Goal: Task Accomplishment & Management: Use online tool/utility

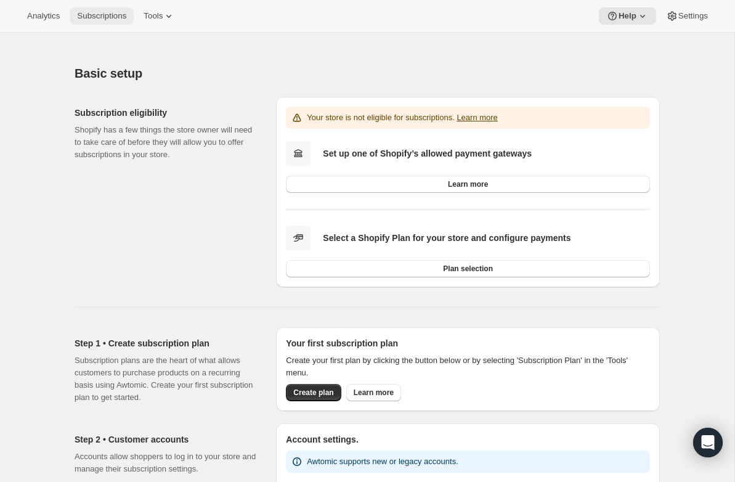
click at [95, 18] on span "Subscriptions" at bounding box center [101, 16] width 49 height 10
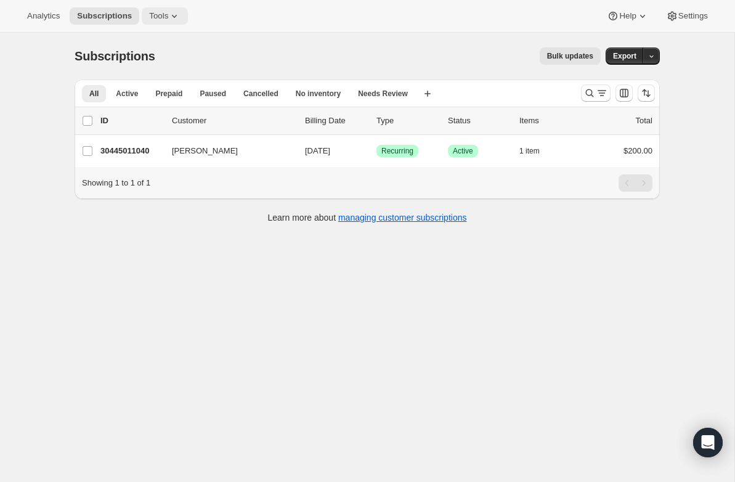
click at [166, 14] on span "Tools" at bounding box center [158, 16] width 19 height 10
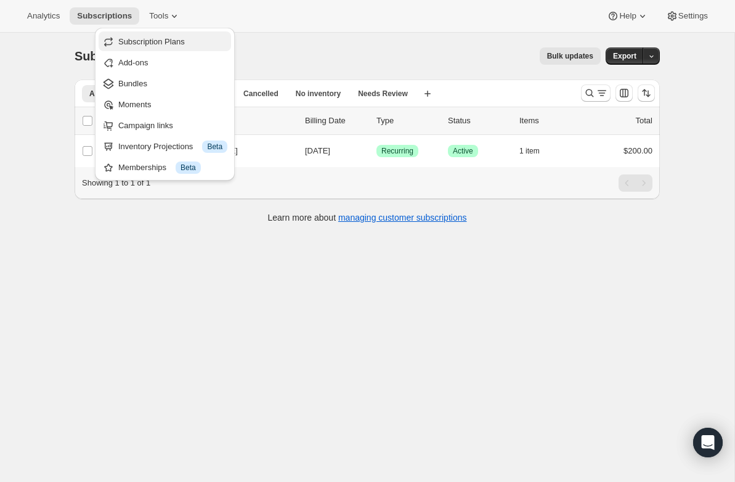
click at [155, 44] on span "Subscription Plans" at bounding box center [151, 41] width 67 height 9
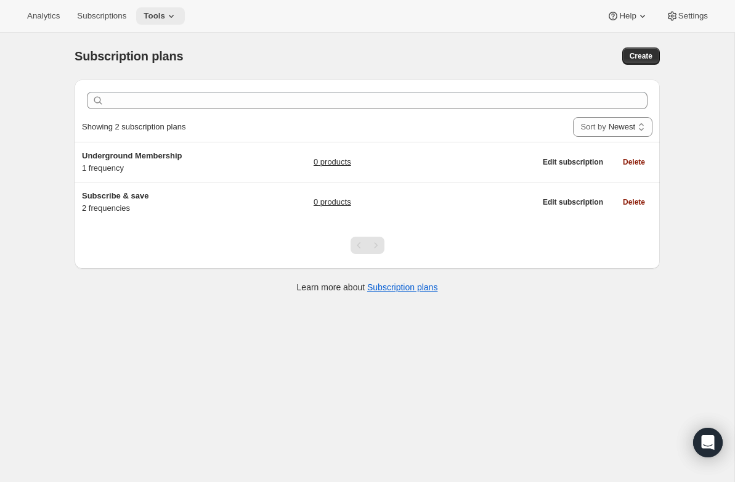
click at [172, 15] on icon at bounding box center [171, 16] width 12 height 12
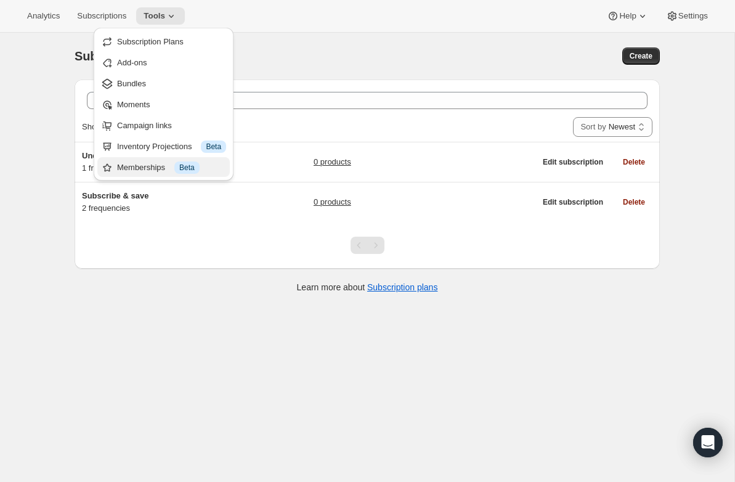
click at [166, 161] on div "Memberships Info Beta" at bounding box center [171, 167] width 109 height 12
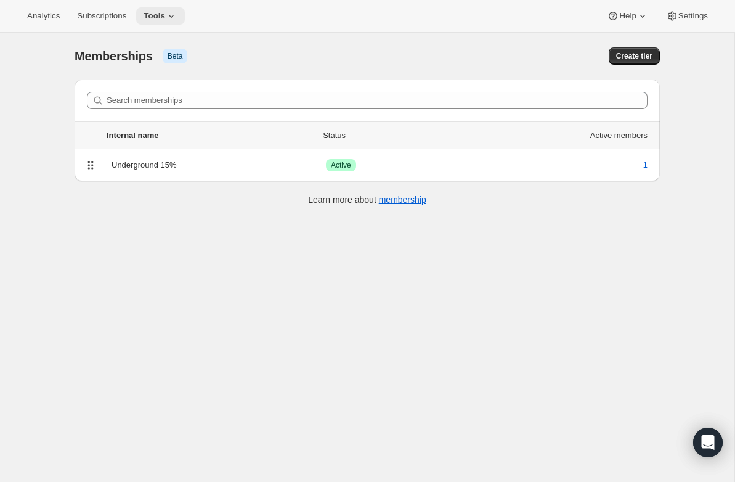
click at [173, 12] on icon at bounding box center [171, 16] width 12 height 12
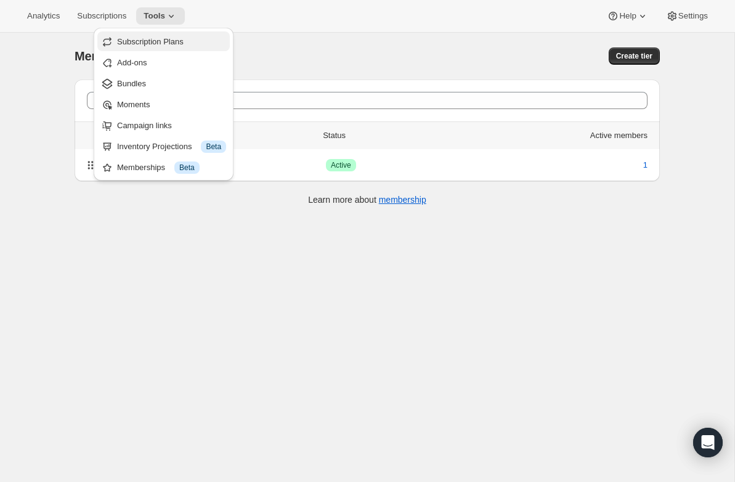
click at [172, 43] on span "Subscription Plans" at bounding box center [150, 41] width 67 height 9
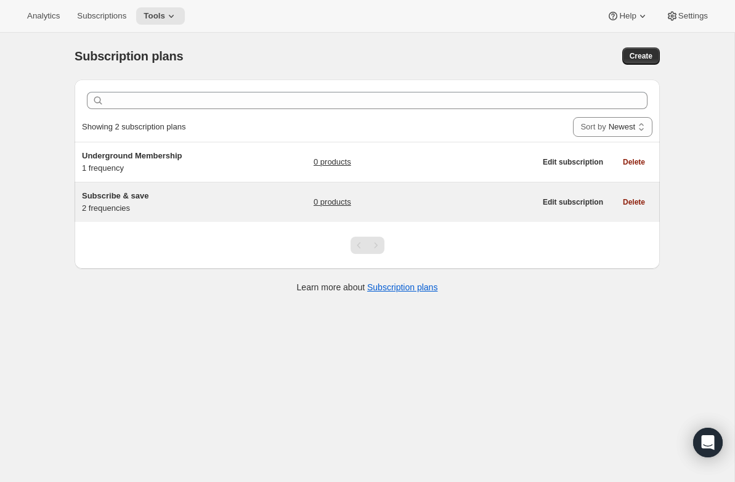
click at [144, 201] on h5 "Subscribe & save" at bounding box center [159, 196] width 154 height 12
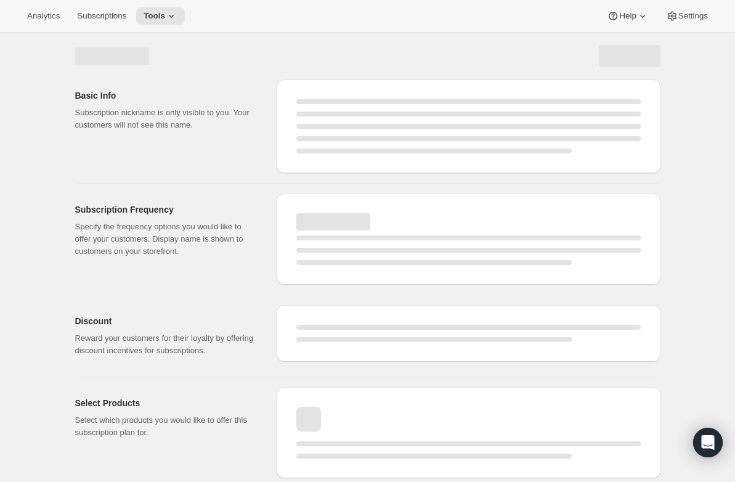
select select "WEEK"
select select "MONTH"
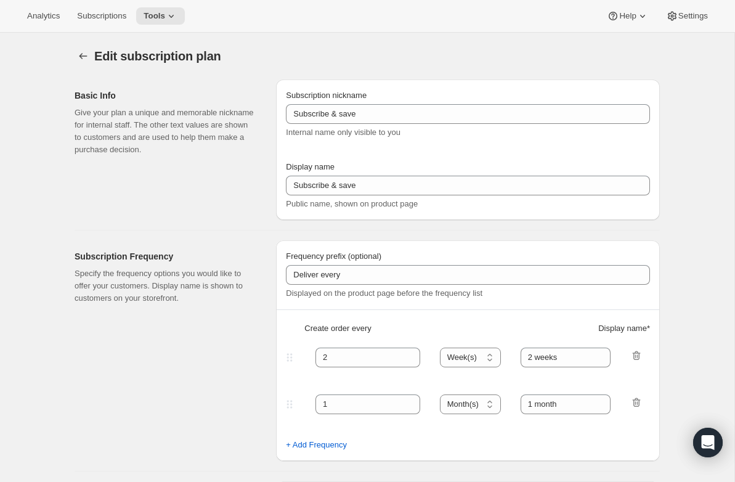
type input "4"
type input "10"
type input "Subscribe to recurring shipments to get 10% off"
checkbox input "true"
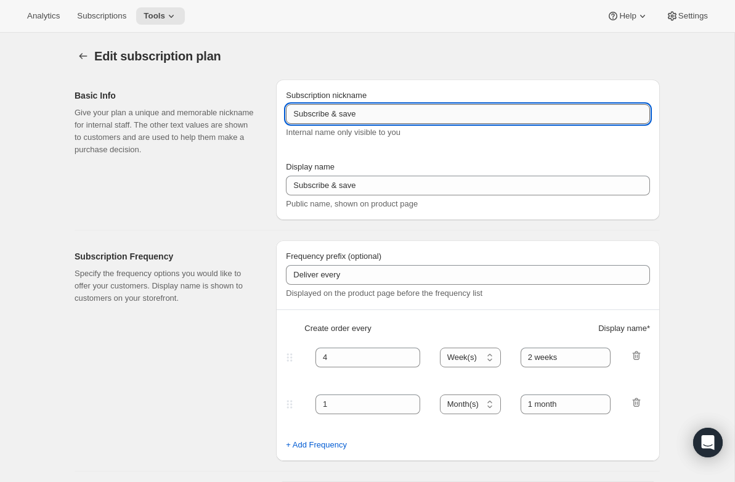
click at [373, 112] on input "Subscribe & save" at bounding box center [468, 114] width 364 height 20
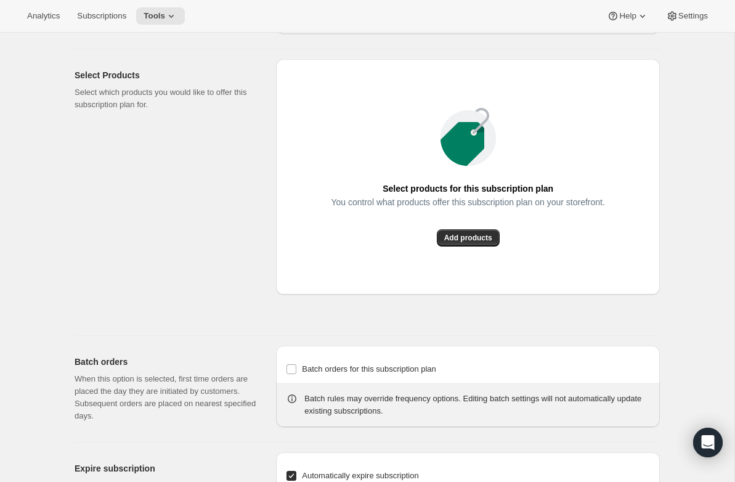
scroll to position [732, 0]
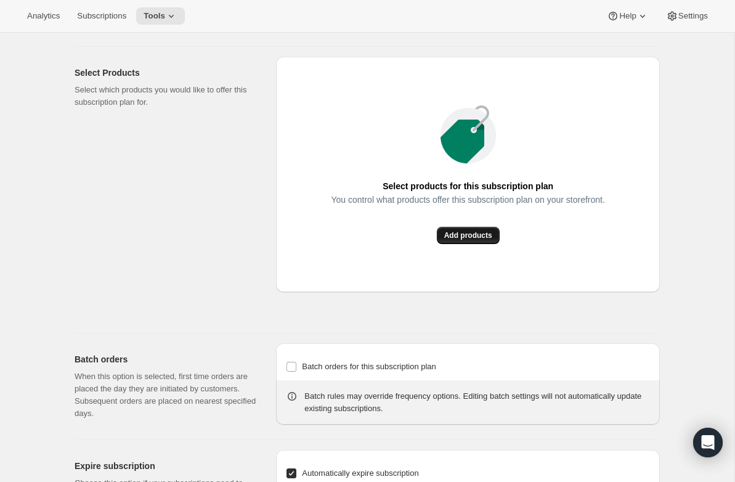
click at [465, 244] on button "Add products" at bounding box center [468, 235] width 63 height 17
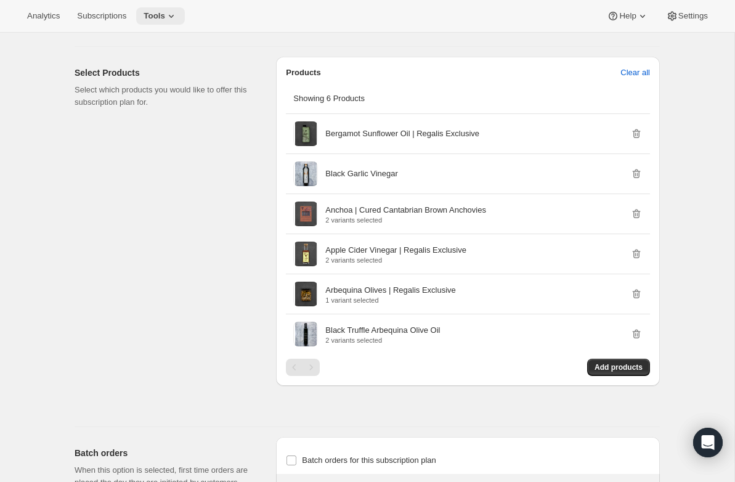
click at [148, 17] on button "Tools" at bounding box center [160, 15] width 49 height 17
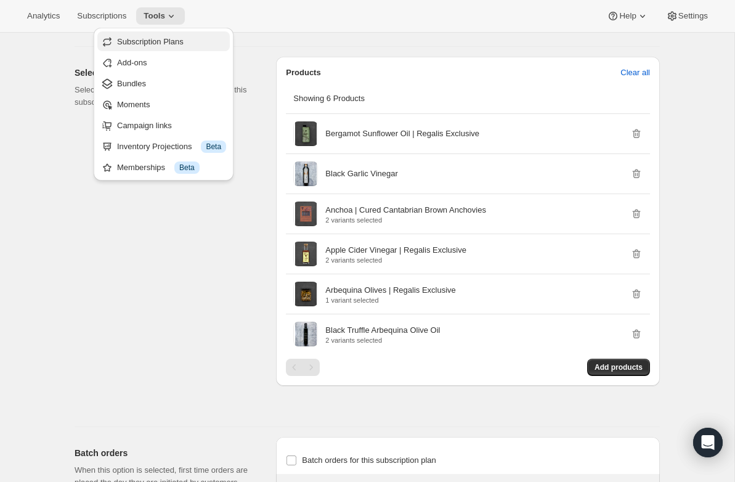
click at [199, 44] on span "Subscription Plans" at bounding box center [171, 42] width 109 height 12
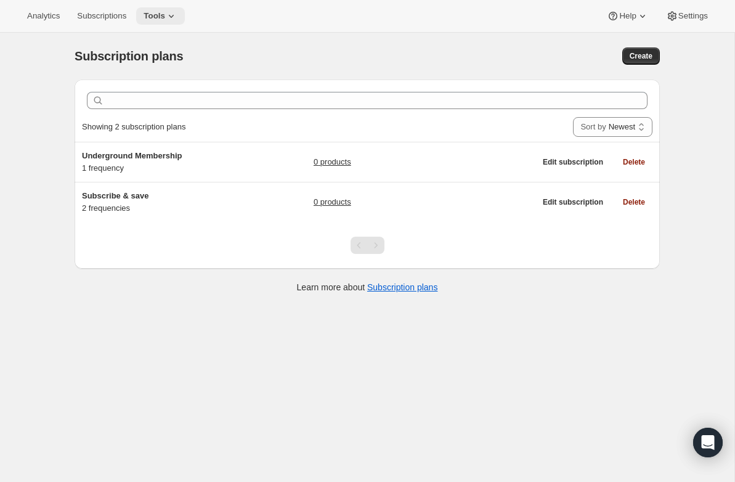
click at [170, 15] on icon at bounding box center [171, 16] width 12 height 12
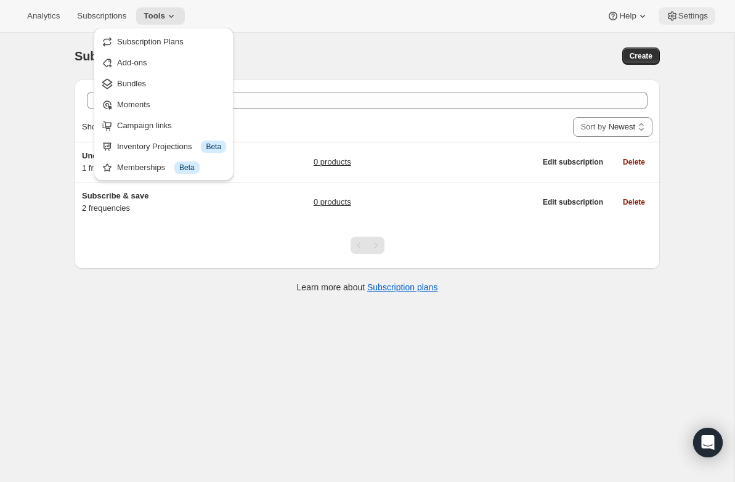
click at [684, 10] on button "Settings" at bounding box center [687, 15] width 57 height 17
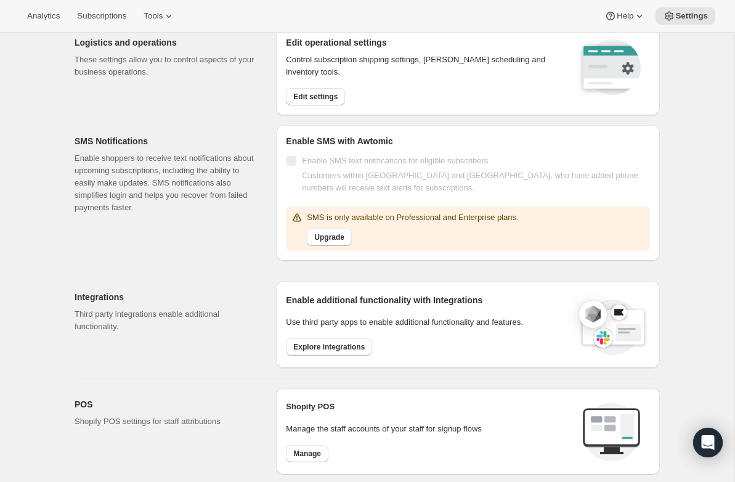
scroll to position [150, 0]
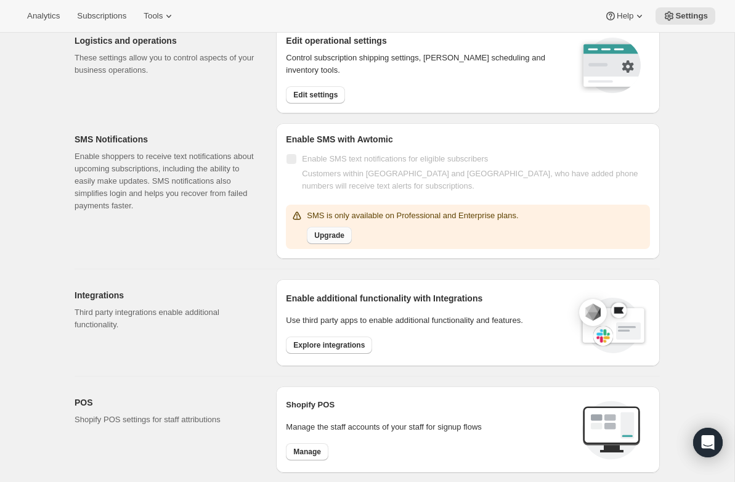
click at [324, 235] on span "Upgrade" at bounding box center [329, 235] width 30 height 10
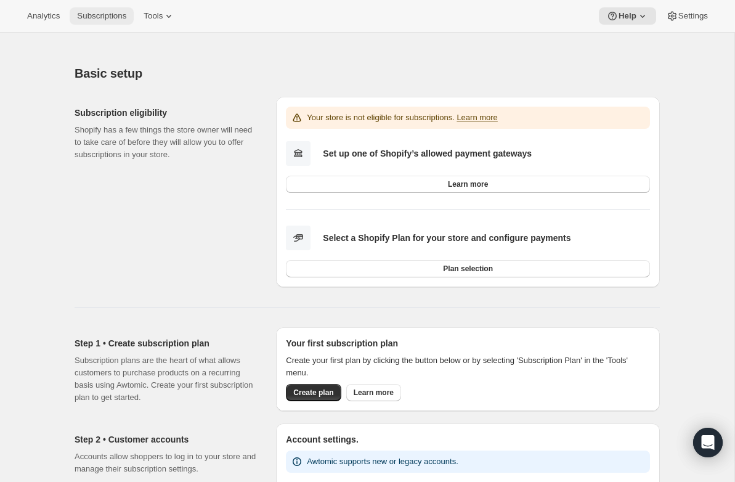
click at [107, 15] on span "Subscriptions" at bounding box center [101, 16] width 49 height 10
